Goal: Transaction & Acquisition: Purchase product/service

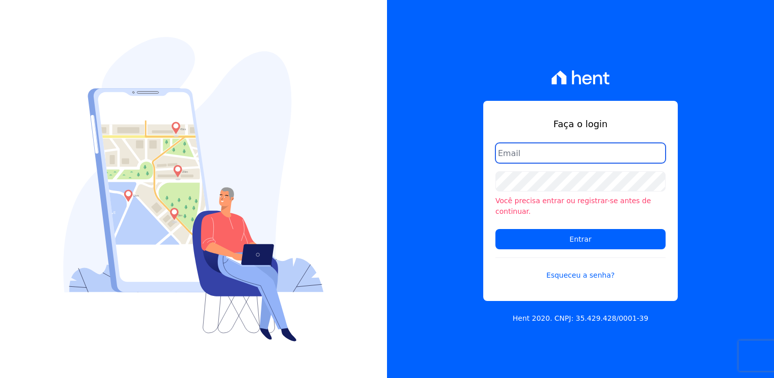
click at [560, 153] on input "email" at bounding box center [580, 153] width 170 height 20
type input "l.jardim@lbacapital.com.br"
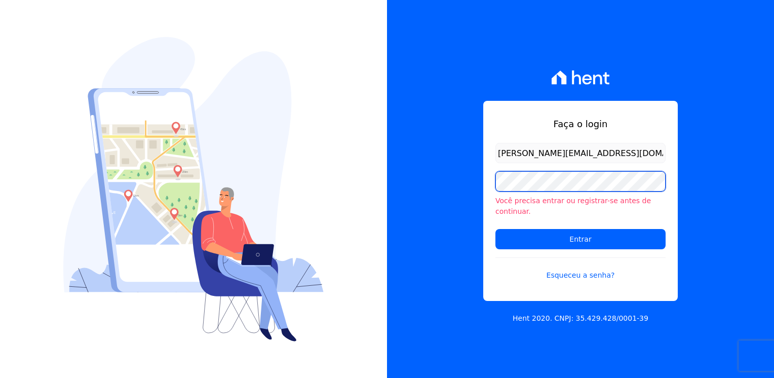
click at [495, 229] on input "Entrar" at bounding box center [580, 239] width 170 height 20
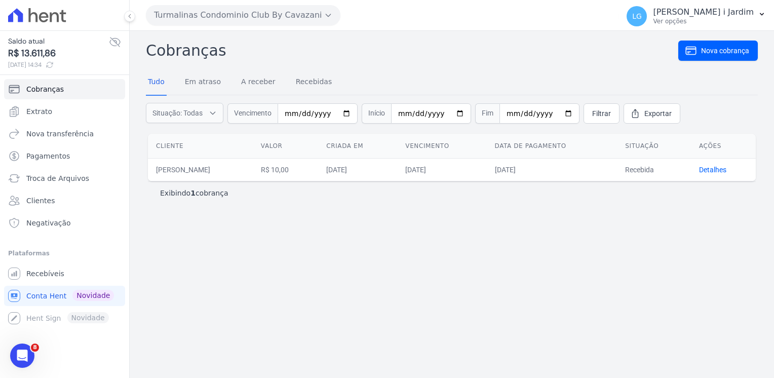
click at [320, 17] on button "Turmalinas Condominio Club By Cavazani" at bounding box center [243, 15] width 194 height 20
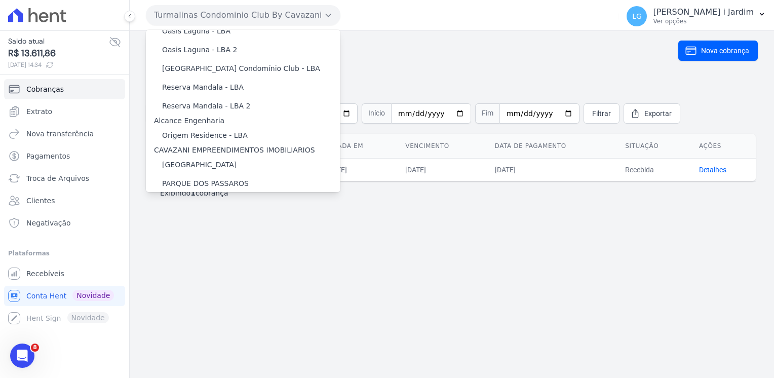
scroll to position [1485, 0]
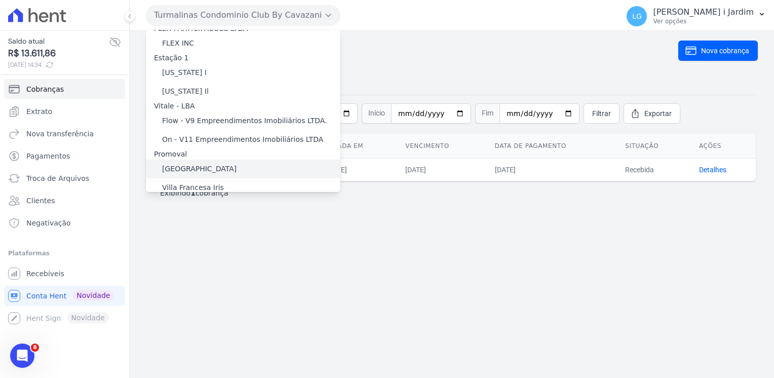
click at [181, 164] on label "[GEOGRAPHIC_DATA]" at bounding box center [199, 169] width 74 height 11
click at [0, 0] on input "[GEOGRAPHIC_DATA]" at bounding box center [0, 0] width 0 height 0
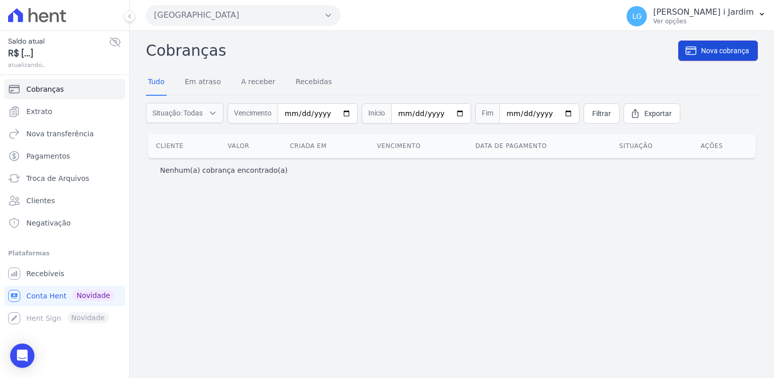
click at [725, 50] on span "Nova cobrança" at bounding box center [725, 51] width 48 height 10
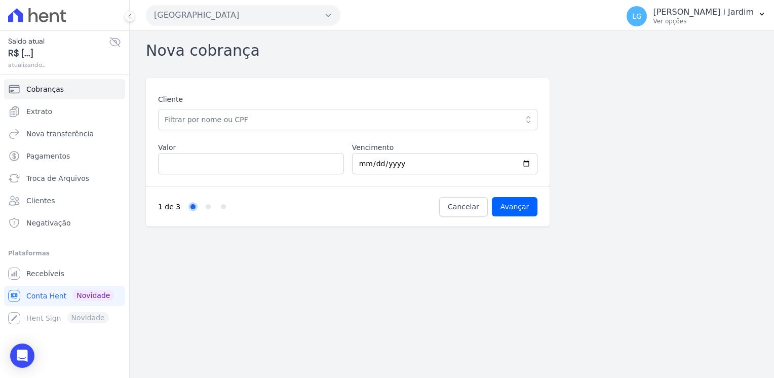
click at [375, 54] on div "Nova cobrança" at bounding box center [452, 50] width 612 height 23
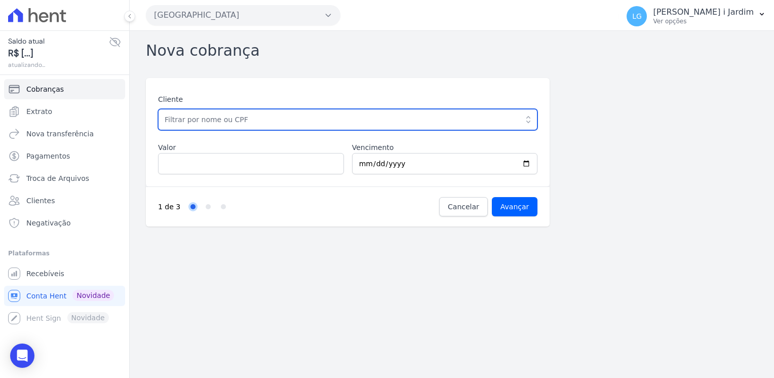
click at [364, 124] on input "text" at bounding box center [347, 119] width 379 height 21
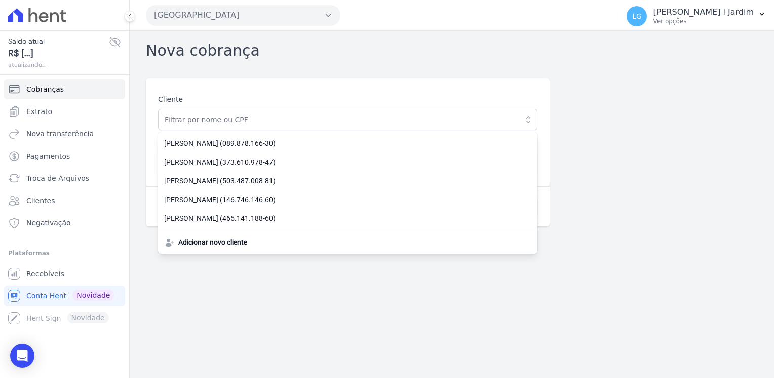
click at [392, 52] on div "Nova cobrança" at bounding box center [452, 50] width 612 height 23
click at [720, 72] on div "Nova cobrança Cliente ADRIANA GOMES DA SILVA (089.878.166-30) ALANA OLIVEIRA ME…" at bounding box center [452, 204] width 644 height 347
click at [651, 67] on div "Nova cobrança Cliente ADRIANA GOMES DA SILVA (089.878.166-30) ALANA OLIVEIRA ME…" at bounding box center [452, 204] width 644 height 347
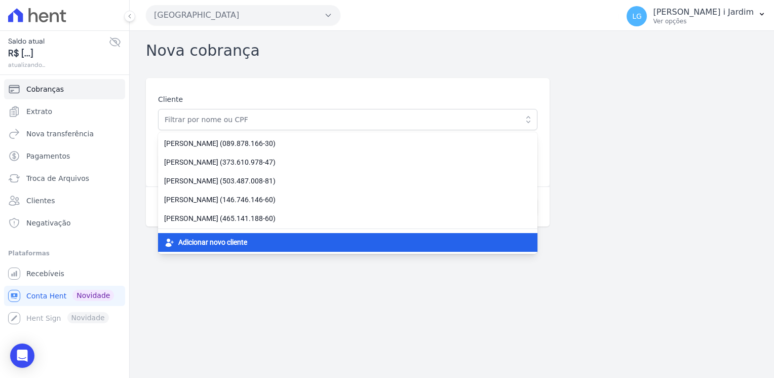
click at [230, 243] on span "Adicionar novo cliente" at bounding box center [212, 242] width 69 height 11
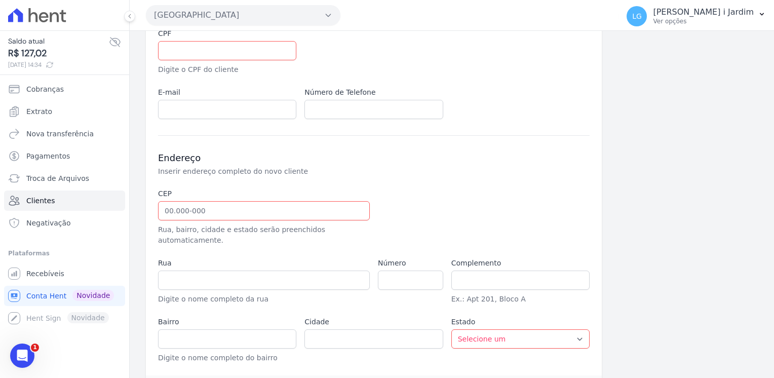
scroll to position [173, 0]
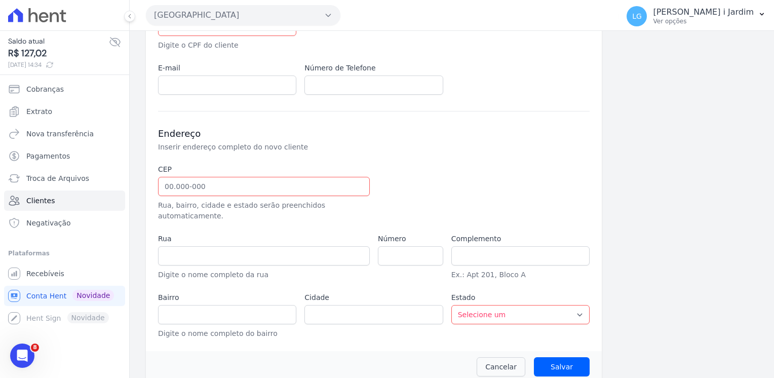
click at [504, 166] on div at bounding box center [447, 192] width 138 height 57
click at [504, 173] on div at bounding box center [447, 192] width 138 height 57
